Goal: Transaction & Acquisition: Book appointment/travel/reservation

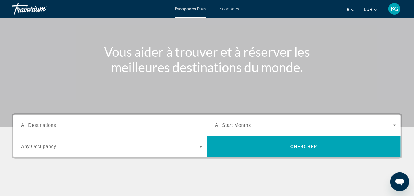
scroll to position [54, 0]
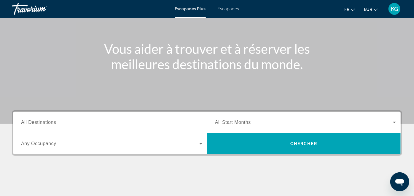
click at [54, 122] on span "All Destinations" at bounding box center [38, 122] width 35 height 5
click at [54, 122] on input "Destination All Destinations" at bounding box center [111, 122] width 181 height 7
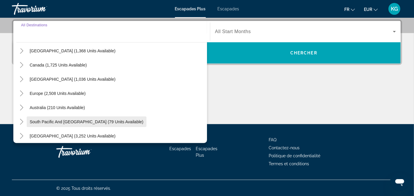
scroll to position [43, 0]
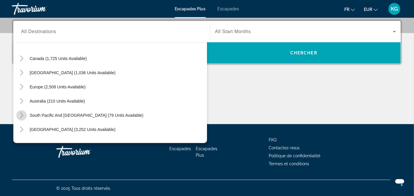
click at [21, 116] on icon "Toggle South Pacific and Oceania (79 units available)" at bounding box center [22, 116] width 6 height 6
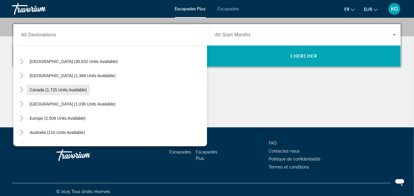
scroll to position [15, 0]
click at [23, 103] on icon "Toggle Caribbean & Atlantic Islands (1,036 units available)" at bounding box center [21, 104] width 3 height 6
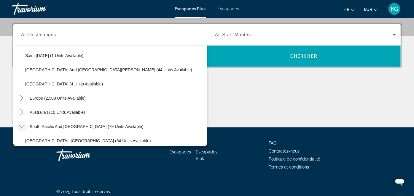
scroll to position [150, 0]
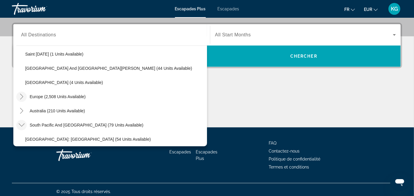
click at [22, 95] on icon "Toggle Europe (2,508 units available)" at bounding box center [22, 97] width 6 height 6
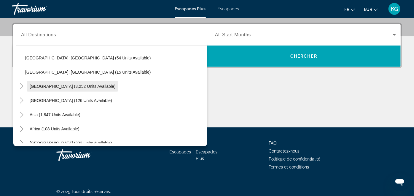
scroll to position [508, 0]
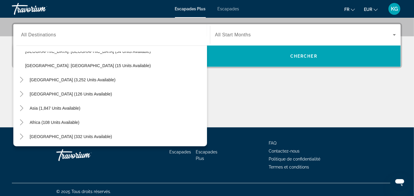
click at [34, 36] on span "All Destinations" at bounding box center [38, 34] width 35 height 5
click at [34, 36] on input "Destination All Destinations" at bounding box center [111, 35] width 181 height 7
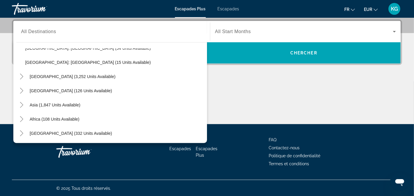
click at [273, 106] on div "Contenu principal" at bounding box center [207, 102] width 390 height 44
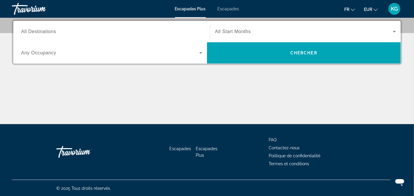
click at [36, 32] on span "All Destinations" at bounding box center [38, 31] width 35 height 5
click at [36, 32] on input "Destination All Destinations" at bounding box center [111, 31] width 181 height 7
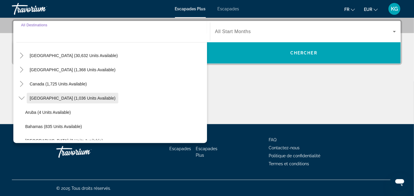
scroll to position [20, 0]
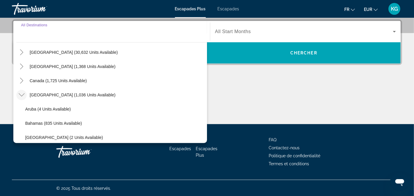
click at [21, 94] on icon "Toggle Caribbean & Atlantic Islands (1,036 units available)" at bounding box center [22, 95] width 6 height 6
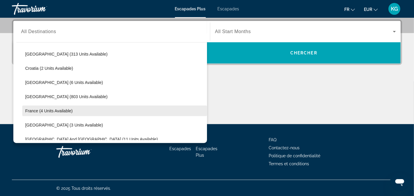
scroll to position [107, 0]
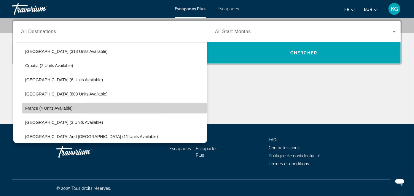
click at [33, 109] on span "France (4 units available)" at bounding box center [48, 108] width 47 height 5
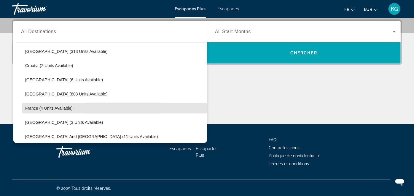
type input "**********"
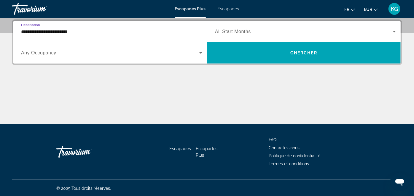
click at [132, 31] on input "**********" at bounding box center [111, 31] width 181 height 7
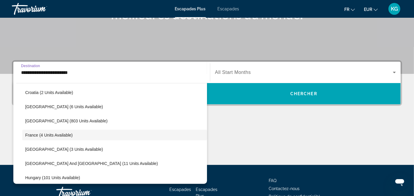
scroll to position [32, 0]
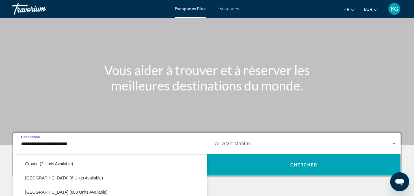
drag, startPoint x: 87, startPoint y: 143, endPoint x: 15, endPoint y: 138, distance: 72.8
click at [15, 138] on app-map-destination-select "**********" at bounding box center [109, 143] width 193 height 21
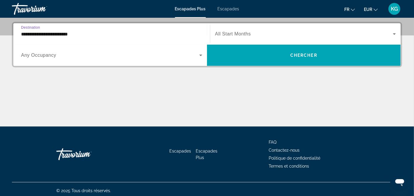
scroll to position [142, 0]
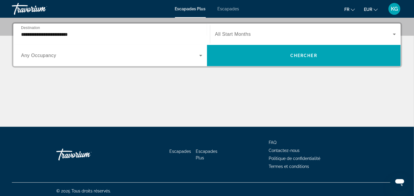
click at [229, 9] on font "Escapades" at bounding box center [228, 9] width 22 height 5
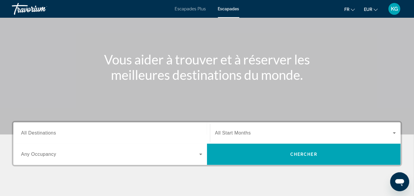
scroll to position [52, 0]
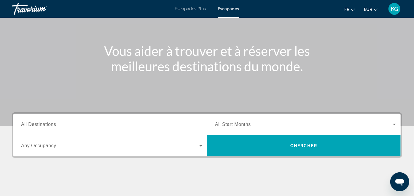
click at [40, 124] on span "All Destinations" at bounding box center [38, 124] width 35 height 5
click at [40, 124] on input "Destination All Destinations" at bounding box center [111, 124] width 181 height 7
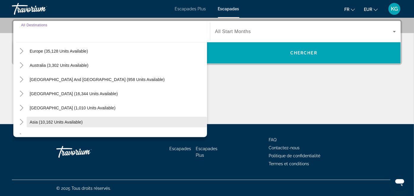
scroll to position [96, 0]
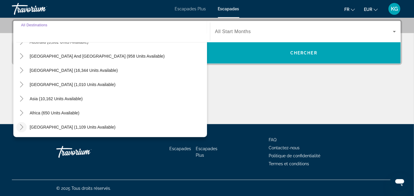
click at [22, 126] on icon "Toggle Middle East (1,109 units available)" at bounding box center [22, 127] width 6 height 6
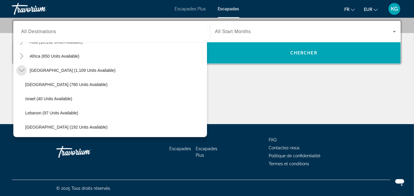
click at [20, 70] on icon "Toggle Middle East (1,109 units available)" at bounding box center [21, 70] width 6 height 3
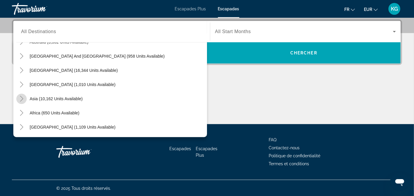
click at [22, 98] on icon "Toggle Asia (10,162 units available)" at bounding box center [21, 99] width 3 height 6
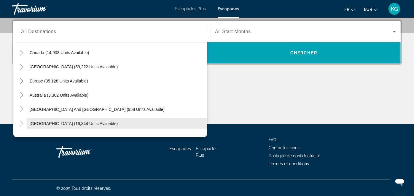
scroll to position [42, 0]
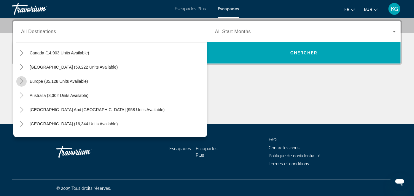
click at [21, 79] on icon "Toggle Europe (35,128 units available)" at bounding box center [22, 81] width 6 height 6
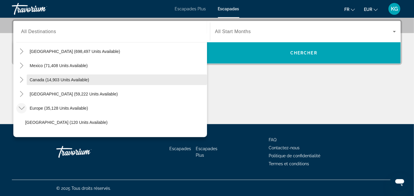
scroll to position [0, 0]
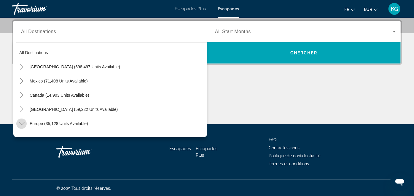
click at [22, 125] on icon "Toggle Europe (35,128 units available)" at bounding box center [21, 123] width 6 height 3
click at [21, 110] on icon "Toggle Caribbean & Atlantic Islands (59,222 units available)" at bounding box center [21, 110] width 3 height 6
click at [22, 107] on icon "Toggle Caribbean & Atlantic Islands (59,222 units available)" at bounding box center [22, 110] width 6 height 6
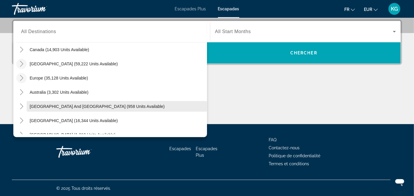
scroll to position [50, 0]
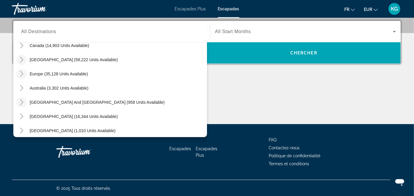
click at [21, 102] on icon "Toggle South Pacific and Oceania (958 units available)" at bounding box center [22, 103] width 6 height 6
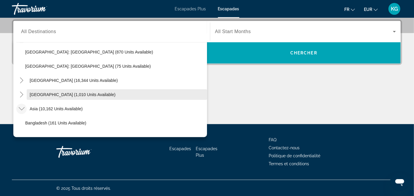
scroll to position [82, 0]
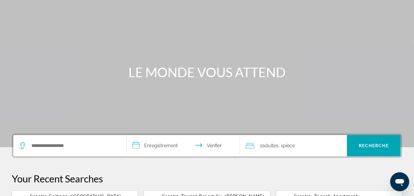
scroll to position [39, 0]
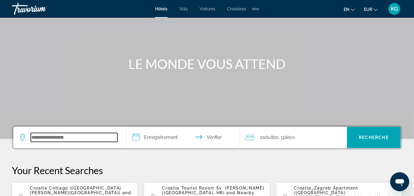
click at [49, 137] on input "Widget de recherche" at bounding box center [74, 137] width 86 height 9
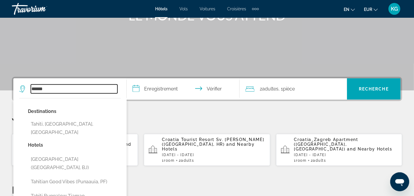
scroll to position [90, 0]
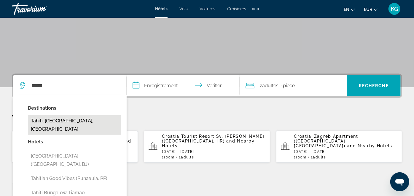
click at [69, 122] on button "Tahiti, [GEOGRAPHIC_DATA], [GEOGRAPHIC_DATA]" at bounding box center [74, 126] width 93 height 20
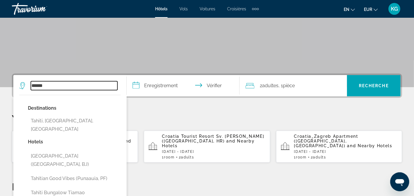
type input "**********"
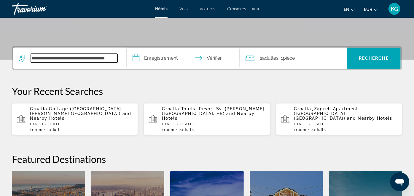
scroll to position [113, 0]
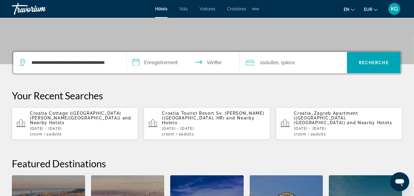
click at [158, 62] on input "**********" at bounding box center [184, 63] width 116 height 23
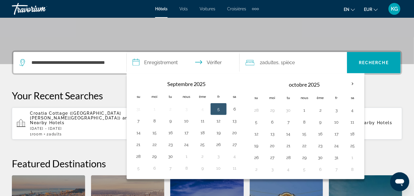
scroll to position [145, 0]
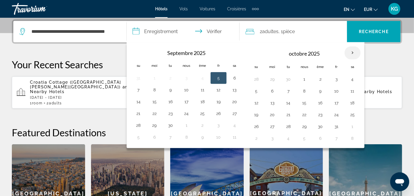
click at [350, 52] on th "Mois prochain" at bounding box center [352, 53] width 16 height 13
click at [138, 52] on th "Previous month" at bounding box center [138, 53] width 16 height 13
click at [352, 9] on icon "Changer de langue" at bounding box center [352, 10] width 4 height 4
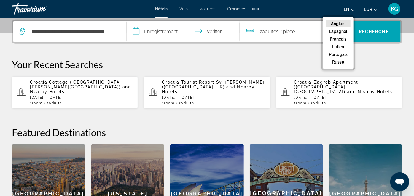
click at [337, 22] on font "Anglais" at bounding box center [338, 23] width 15 height 5
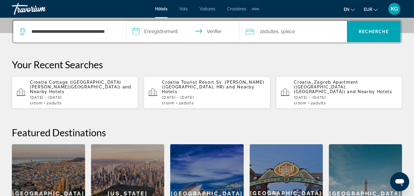
click at [154, 31] on input "**********" at bounding box center [184, 32] width 116 height 23
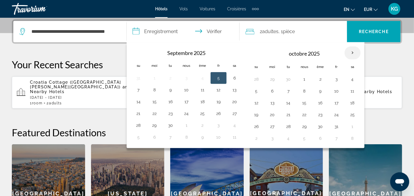
click at [350, 52] on th "Mois prochain" at bounding box center [352, 53] width 16 height 13
click at [349, 52] on th "Mois prochain" at bounding box center [352, 53] width 16 height 13
click at [219, 91] on button "12" at bounding box center [218, 91] width 9 height 8
click at [233, 92] on button "13" at bounding box center [234, 91] width 9 height 8
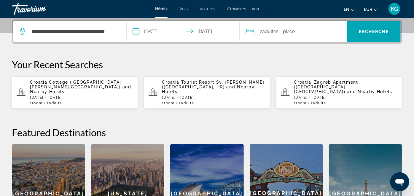
click at [153, 32] on input "**********" at bounding box center [184, 32] width 116 height 23
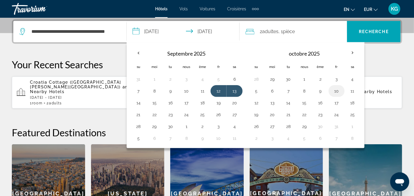
click at [334, 91] on button "10" at bounding box center [335, 91] width 9 height 8
click at [351, 90] on button "11" at bounding box center [351, 91] width 9 height 8
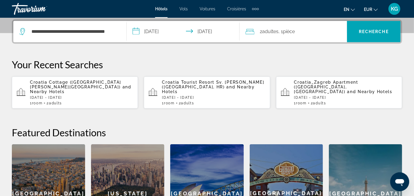
click at [157, 32] on input "**********" at bounding box center [184, 32] width 116 height 23
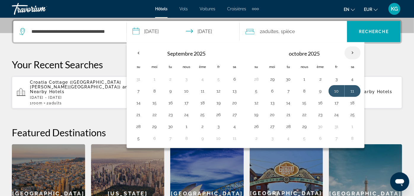
click at [349, 53] on th "Mois prochain" at bounding box center [352, 53] width 16 height 13
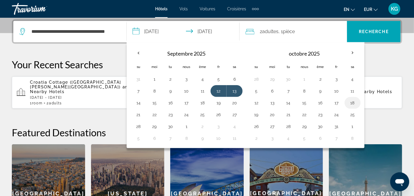
click at [350, 102] on button "18" at bounding box center [351, 103] width 9 height 8
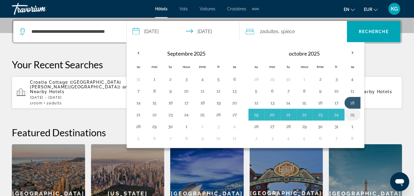
click at [348, 114] on button "25" at bounding box center [351, 115] width 9 height 8
type input "**********"
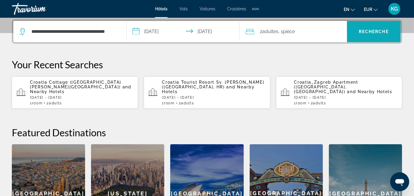
click at [366, 32] on font "Recherche" at bounding box center [373, 31] width 30 height 5
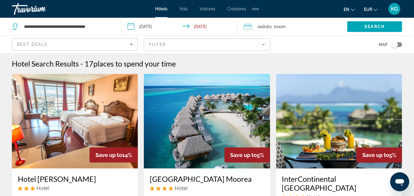
click at [328, 129] on img "Contenu principal" at bounding box center [339, 121] width 126 height 95
click at [154, 26] on input "**********" at bounding box center [180, 28] width 118 height 20
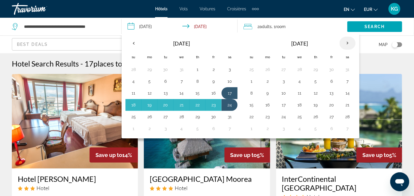
click at [345, 42] on th "Next month" at bounding box center [347, 43] width 16 height 13
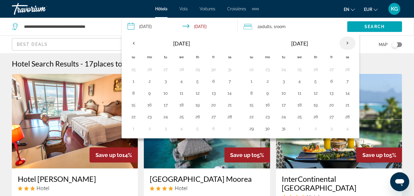
click at [345, 42] on th "Next month" at bounding box center [347, 43] width 16 height 13
click at [345, 81] on button "9" at bounding box center [346, 81] width 9 height 8
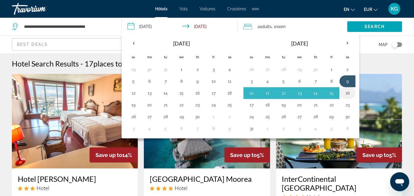
click at [345, 92] on button "16" at bounding box center [346, 93] width 9 height 8
type input "**********"
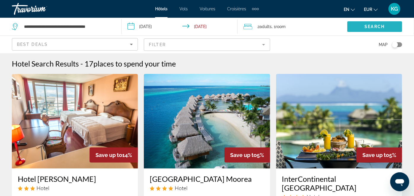
click at [375, 27] on span "Search" at bounding box center [374, 26] width 20 height 5
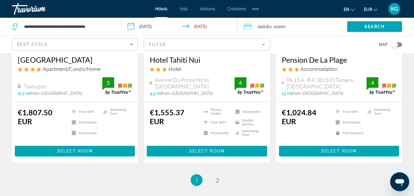
scroll to position [842, 0]
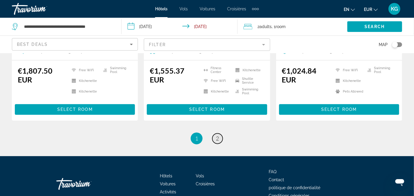
click at [217, 135] on span "2" at bounding box center [217, 138] width 3 height 7
